Goal: Information Seeking & Learning: Learn about a topic

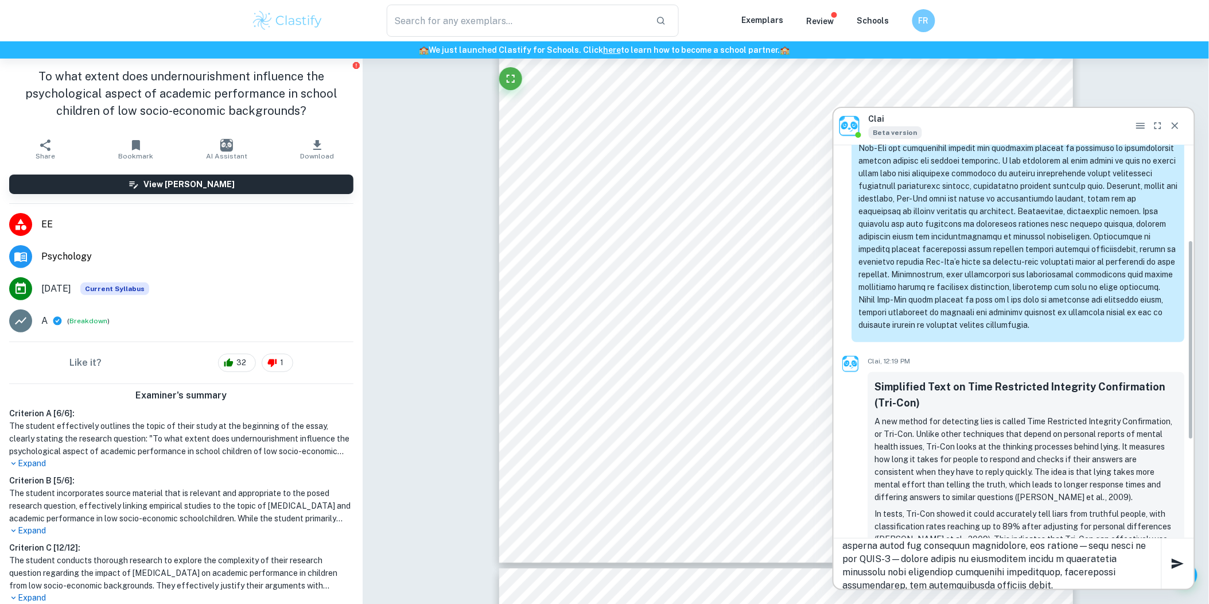
scroll to position [191, 0]
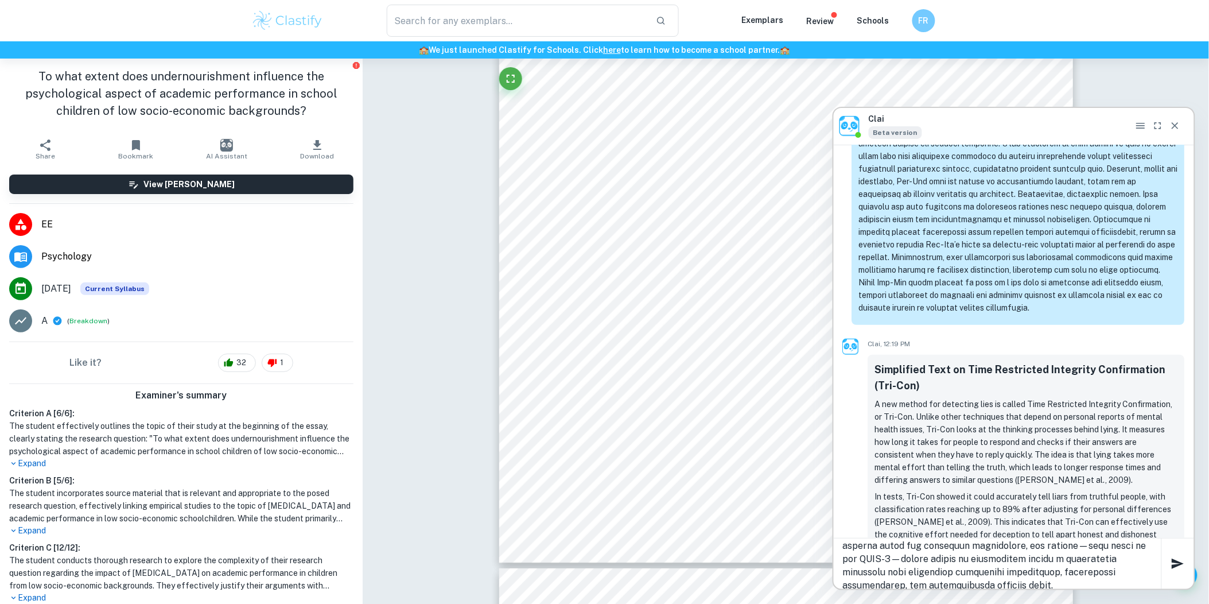
type textarea "can you check the following text and rielaborate it in a simpler way, so that i…"
click at [1177, 561] on icon "button" at bounding box center [1178, 563] width 12 height 10
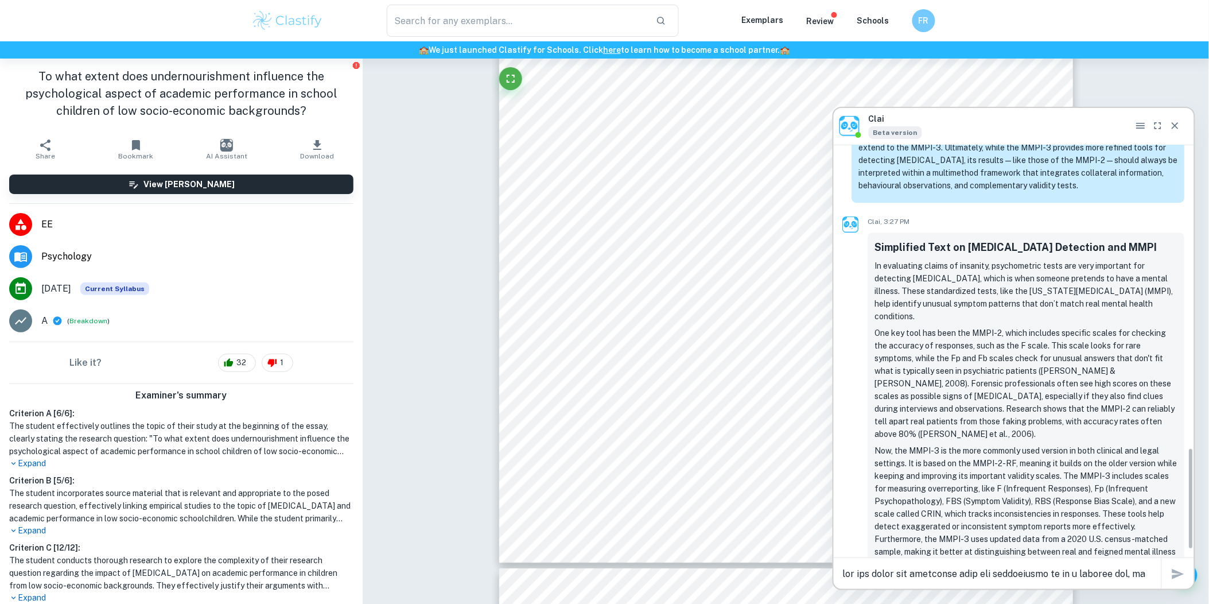
scroll to position [1311, 0]
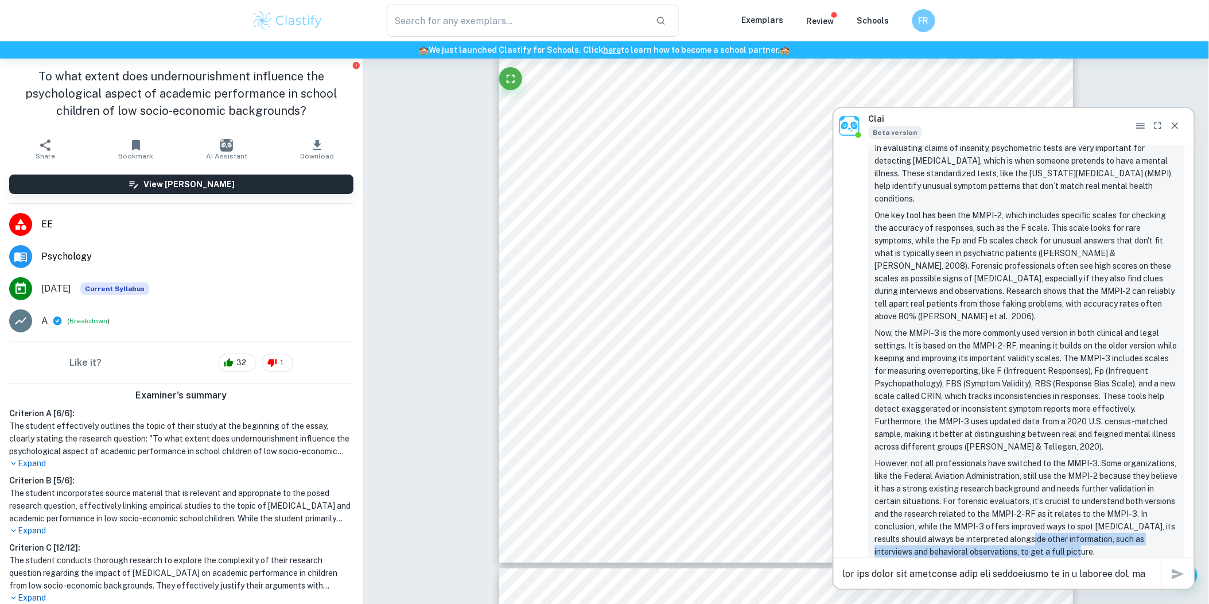
drag, startPoint x: 1093, startPoint y: 517, endPoint x: 1028, endPoint y: 492, distance: 69.6
click at [1046, 502] on p "However, not all professionals have switched to the MMPI-3. Some organizations,…" at bounding box center [1026, 507] width 303 height 101
click at [1024, 489] on p "However, not all professionals have switched to the MMPI-3. Some organizations,…" at bounding box center [1026, 507] width 303 height 101
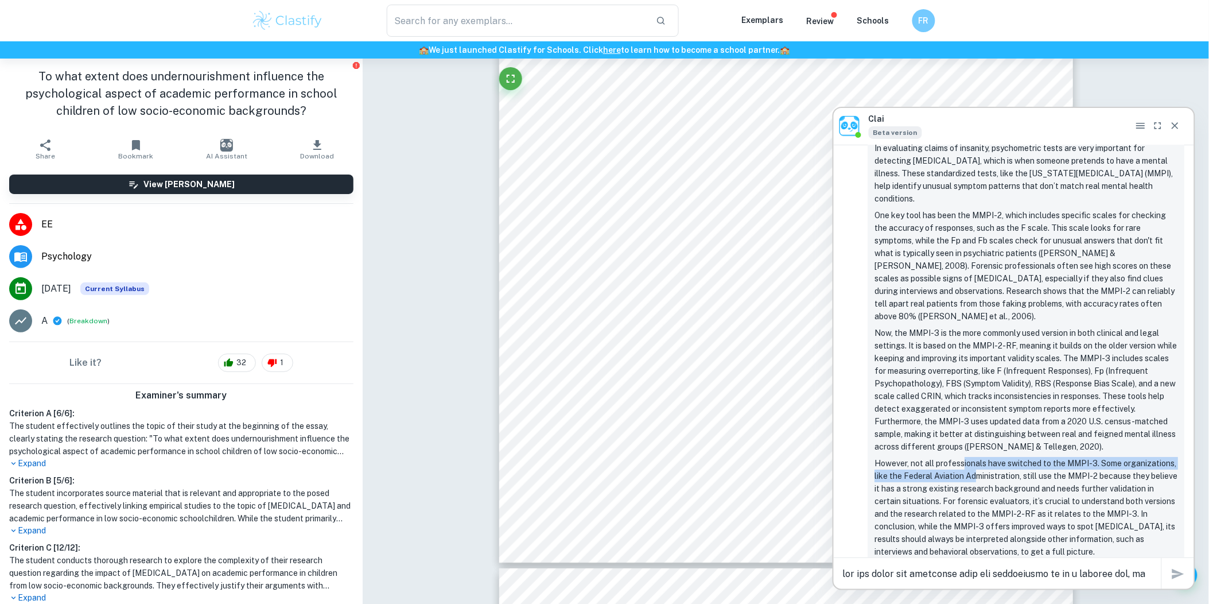
drag, startPoint x: 1024, startPoint y: 489, endPoint x: 963, endPoint y: 423, distance: 90.2
click at [963, 457] on p "However, not all professionals have switched to the MMPI-3. Some organizations,…" at bounding box center [1026, 507] width 303 height 101
drag, startPoint x: 963, startPoint y: 423, endPoint x: 1109, endPoint y: 348, distance: 164.0
click at [1109, 348] on p "Now, the MMPI-3 is the more commonly used version in both clinical and legal se…" at bounding box center [1026, 390] width 303 height 126
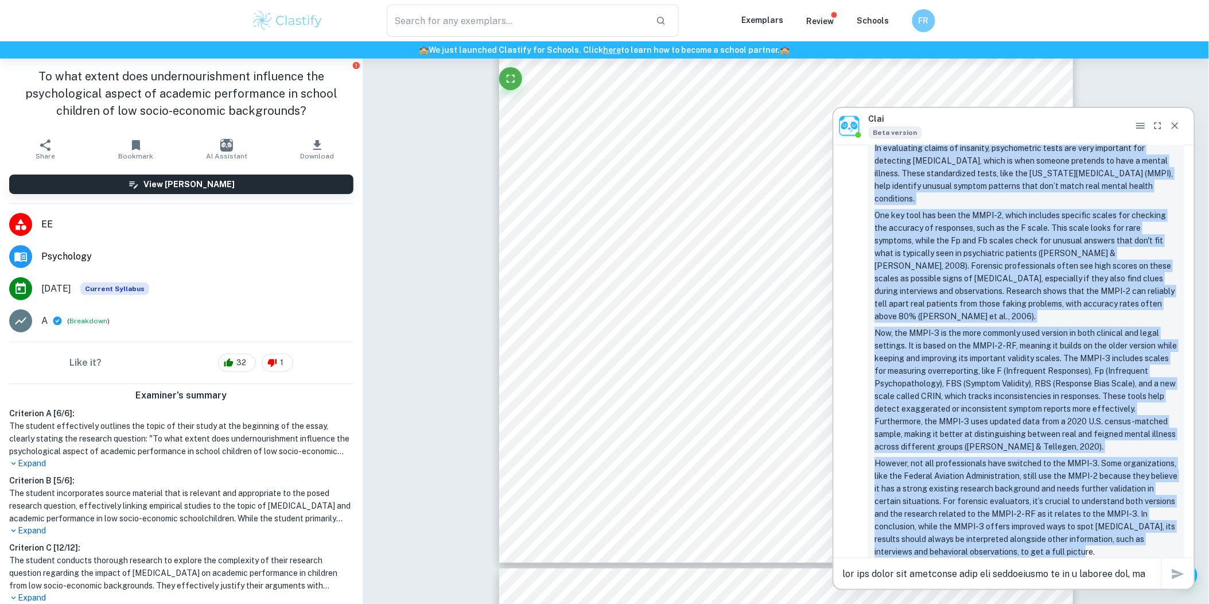
drag, startPoint x: 875, startPoint y: 318, endPoint x: 1103, endPoint y: 514, distance: 301.2
click at [1103, 514] on div "Simplified Text on [MEDICAL_DATA] Detection and MMPI In evaluating claims of in…" at bounding box center [1026, 340] width 303 height 436
copy div "Lo ipsumdolor sitame co adipisci, elitseddoeiu tempo inc utla etdolorem ali eni…"
